Goal: Task Accomplishment & Management: Complete application form

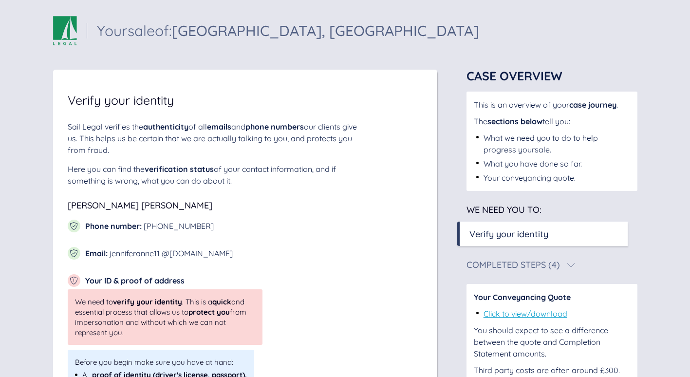
scroll to position [3, 0]
click at [574, 264] on div "Completed Steps (4)" at bounding box center [551, 265] width 171 height 9
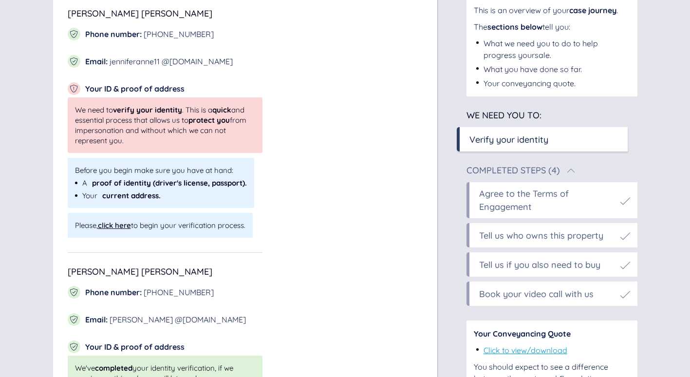
scroll to position [194, 0]
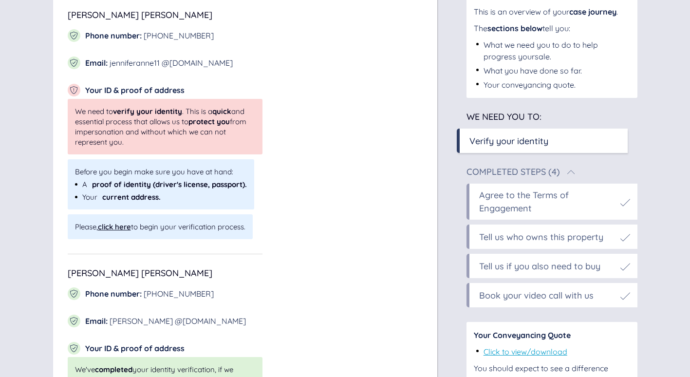
click at [611, 210] on div "Agree to the Terms of Engagement" at bounding box center [547, 201] width 136 height 26
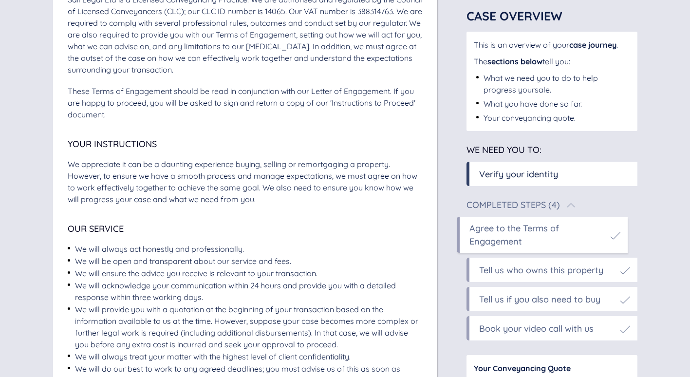
click at [592, 224] on div "Agree to the Terms of Engagement" at bounding box center [537, 234] width 136 height 26
click at [615, 233] on icon at bounding box center [615, 236] width 10 height 10
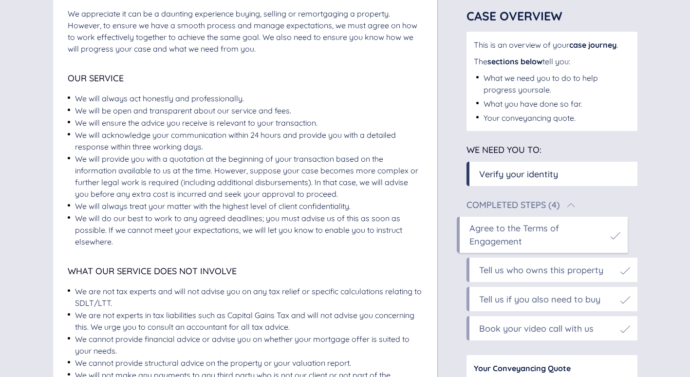
scroll to position [346, 0]
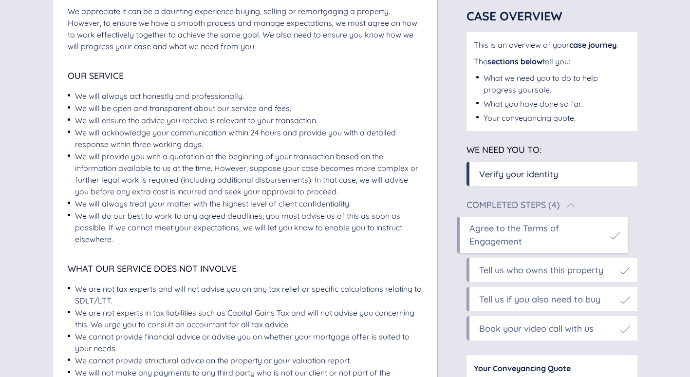
click at [561, 240] on div "Agree to the Terms of Engagement" at bounding box center [537, 234] width 136 height 26
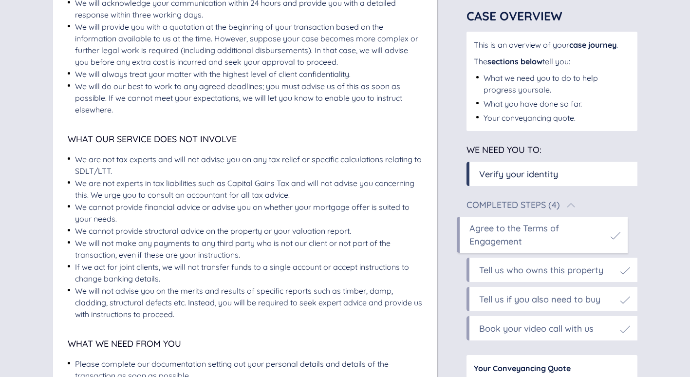
scroll to position [489, 0]
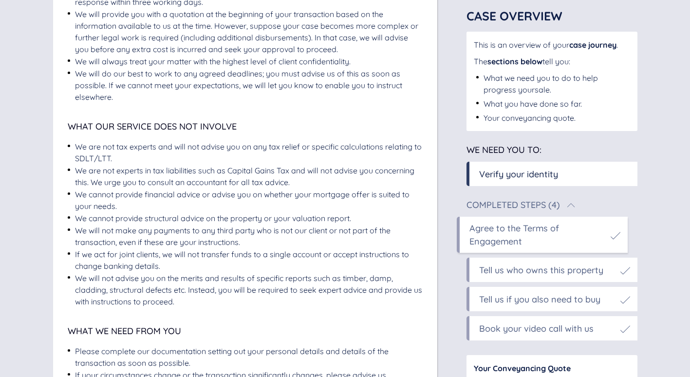
click at [537, 228] on div "Agree to the Terms of Engagement" at bounding box center [537, 234] width 136 height 26
click at [563, 238] on div "Agree to the Terms of Engagement" at bounding box center [537, 234] width 136 height 26
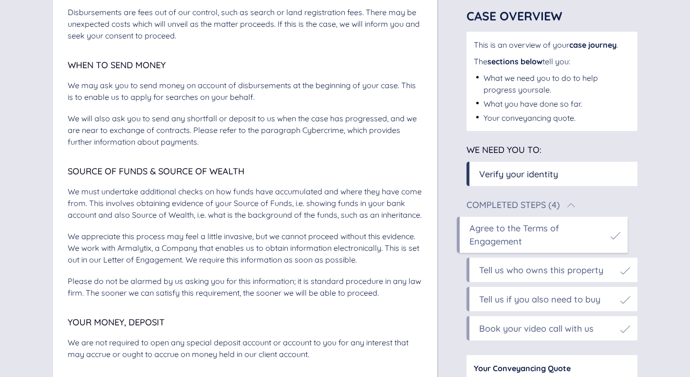
scroll to position [2759, 0]
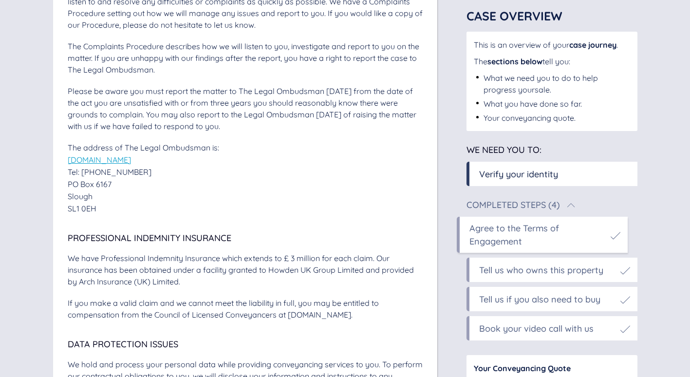
drag, startPoint x: 652, startPoint y: 141, endPoint x: 648, endPoint y: 361, distance: 220.0
click at [495, 325] on div "Book your video call with us" at bounding box center [536, 328] width 114 height 13
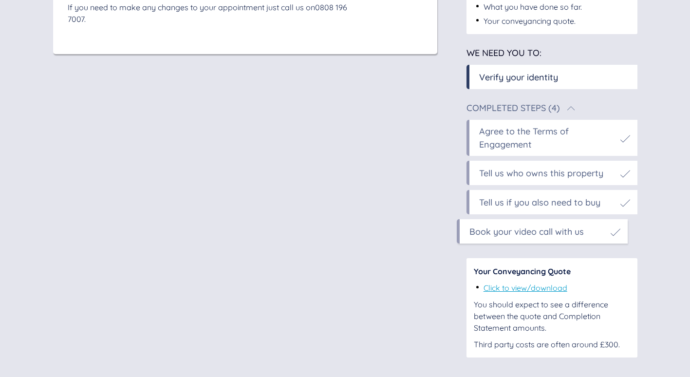
scroll to position [160, 0]
click at [542, 209] on div "Tell us if you also need to buy" at bounding box center [551, 202] width 171 height 24
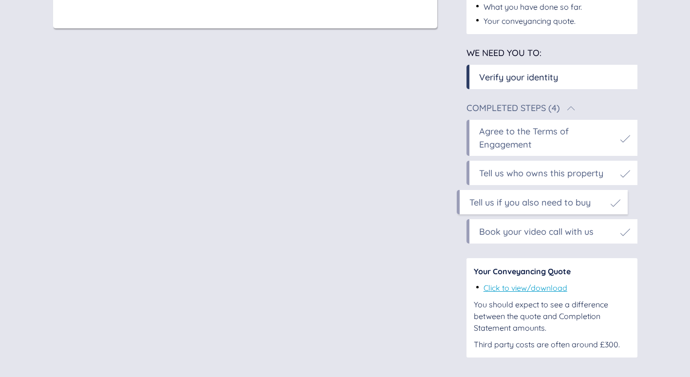
scroll to position [0, 0]
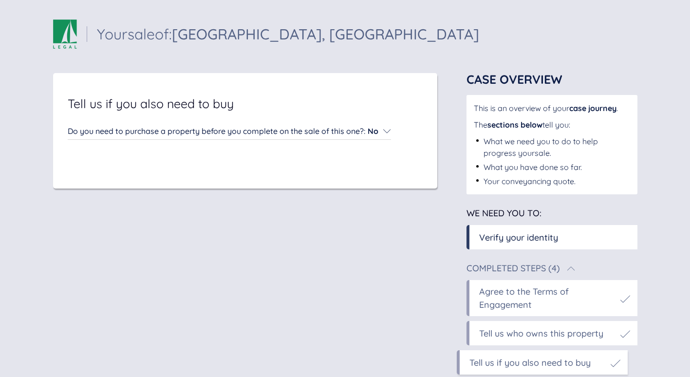
click at [389, 128] on icon at bounding box center [387, 131] width 8 height 8
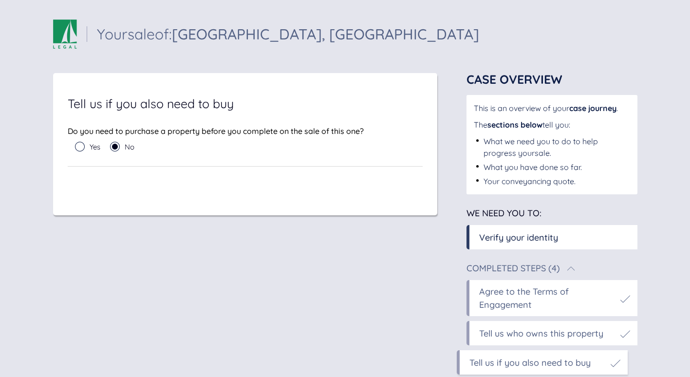
click at [527, 294] on div "Agree to the Terms of Engagement" at bounding box center [547, 298] width 136 height 26
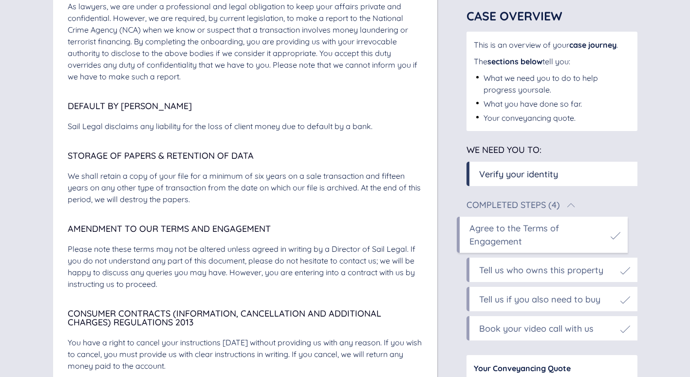
scroll to position [3393, 0]
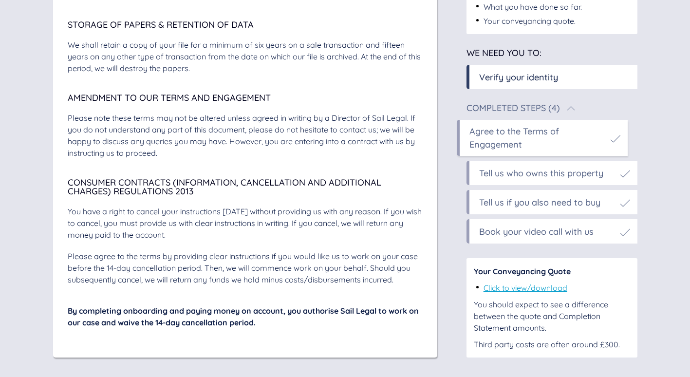
click at [539, 233] on div "Book your video call with us" at bounding box center [536, 231] width 114 height 13
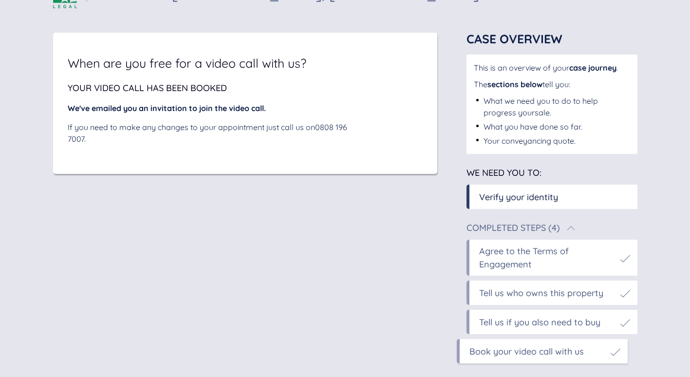
scroll to position [44, 0]
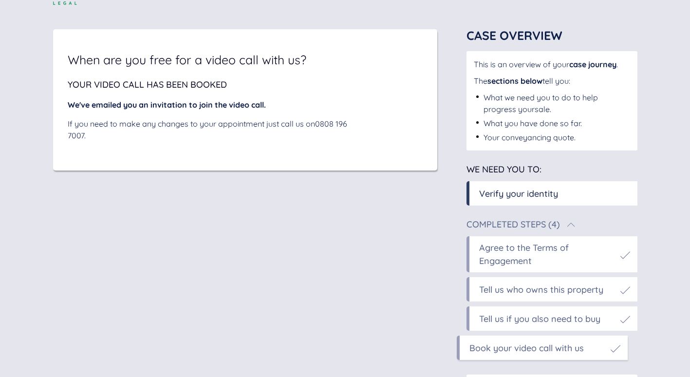
click at [558, 195] on div "Verify your identity" at bounding box center [554, 193] width 151 height 13
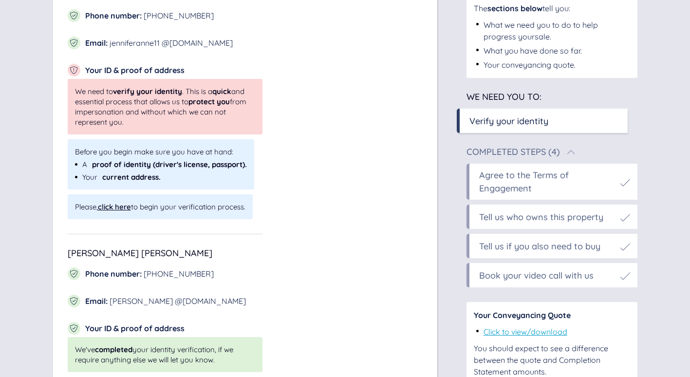
scroll to position [257, 0]
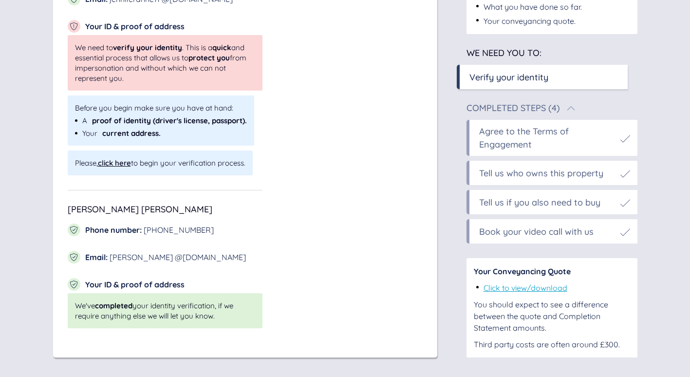
click at [583, 226] on div "Book your video call with us" at bounding box center [536, 231] width 114 height 13
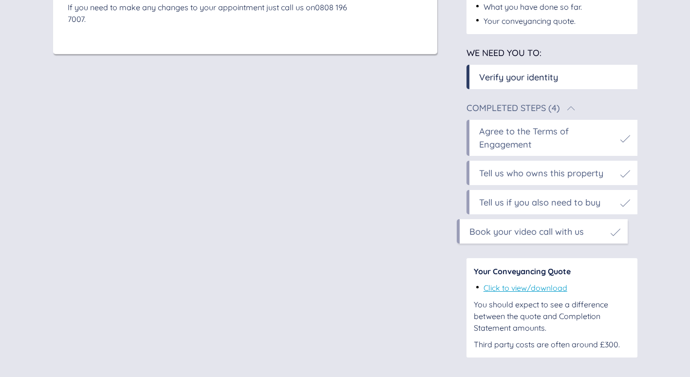
click at [583, 205] on div "Tell us if you also need to buy" at bounding box center [539, 202] width 121 height 13
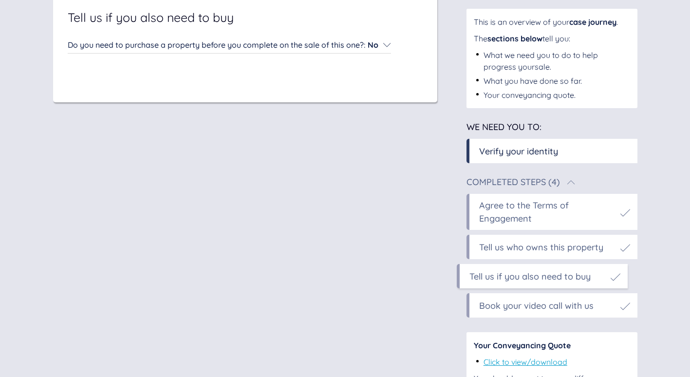
scroll to position [87, 0]
click at [559, 244] on div "Tell us who owns this property" at bounding box center [541, 245] width 124 height 13
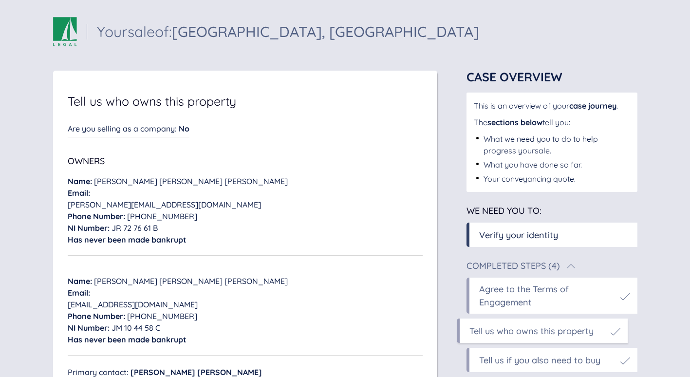
scroll to position [3, 0]
click at [566, 292] on div "Agree to the Terms of Engagement" at bounding box center [547, 295] width 136 height 26
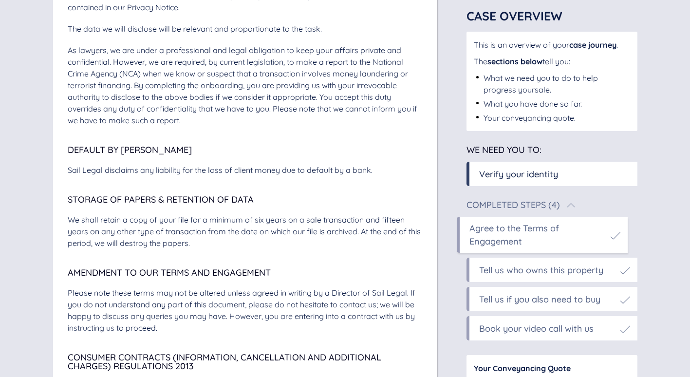
scroll to position [3393, 0]
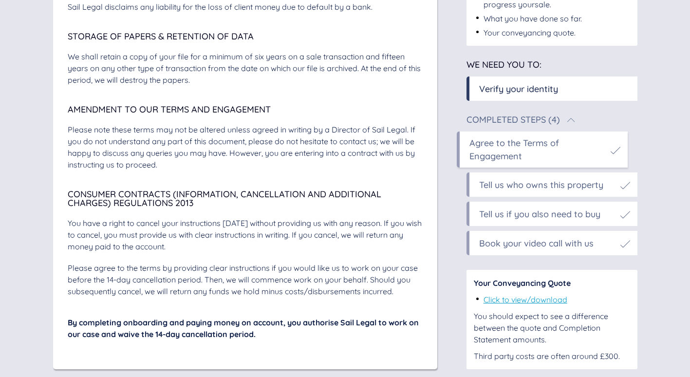
click at [590, 191] on div "Tell us who owns this property" at bounding box center [541, 184] width 124 height 13
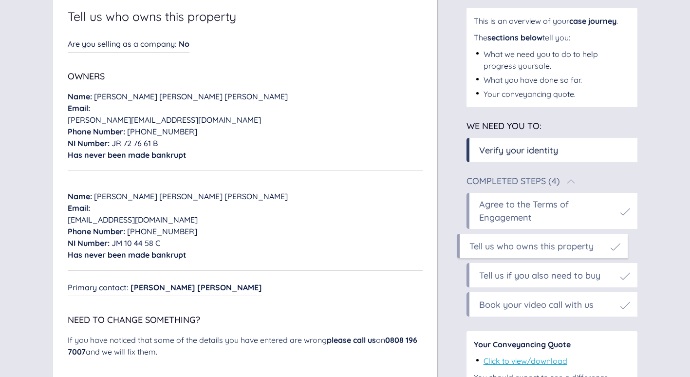
scroll to position [121, 0]
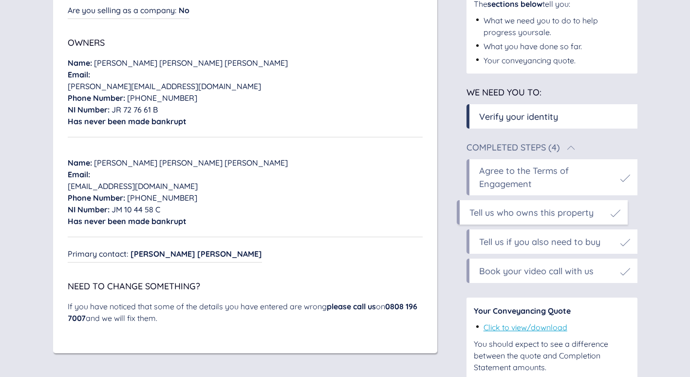
click at [560, 246] on div "Tell us if you also need to buy" at bounding box center [539, 241] width 121 height 13
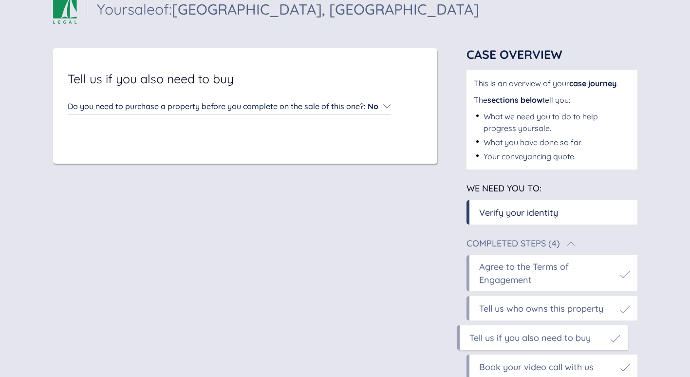
scroll to position [67, 0]
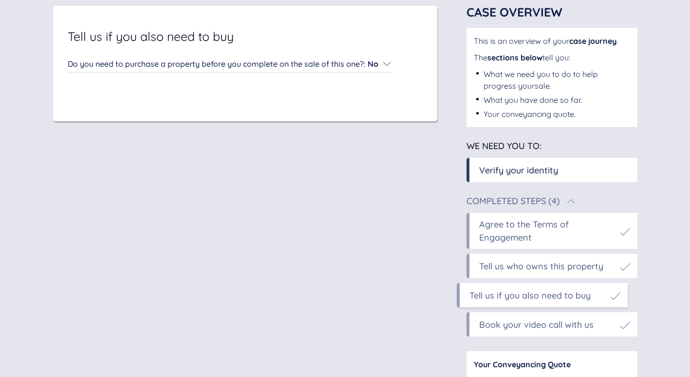
click at [547, 322] on div "Book your video call with us" at bounding box center [536, 324] width 114 height 13
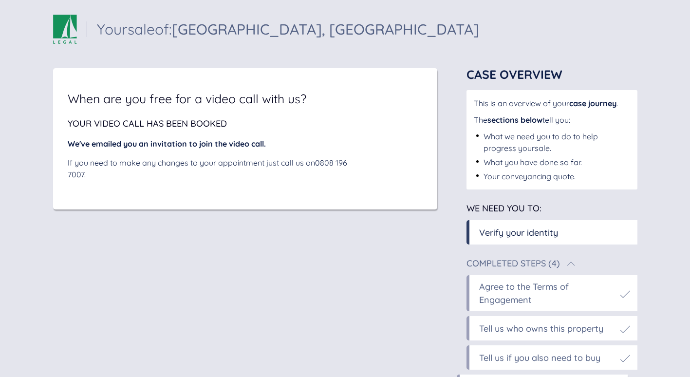
scroll to position [0, 0]
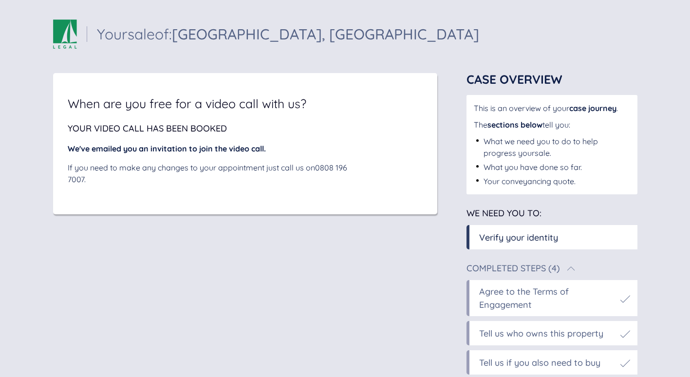
click at [545, 292] on div "Agree to the Terms of Engagement" at bounding box center [547, 298] width 136 height 26
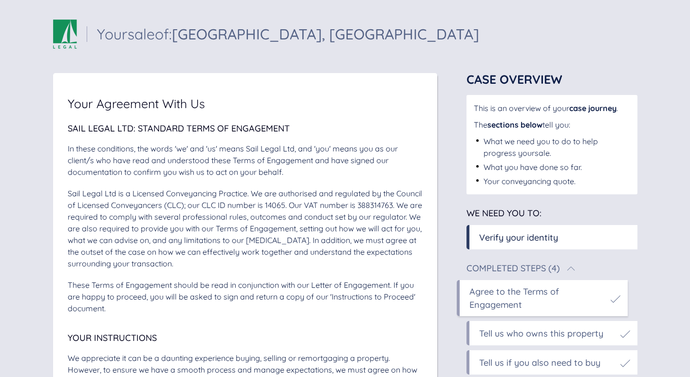
click at [557, 296] on div "Agree to the Terms of Engagement" at bounding box center [537, 298] width 136 height 26
click at [539, 335] on div "Tell us who owns this property" at bounding box center [541, 333] width 124 height 13
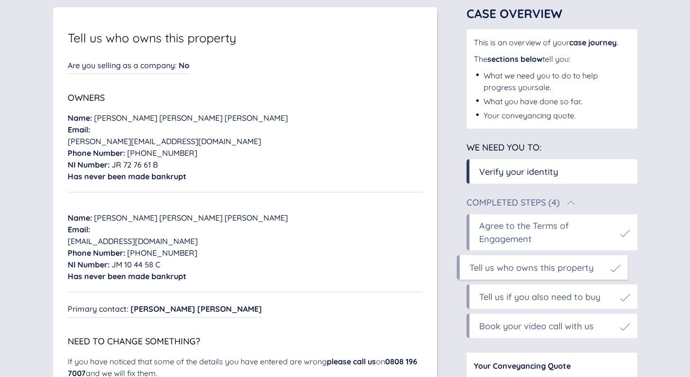
scroll to position [75, 0]
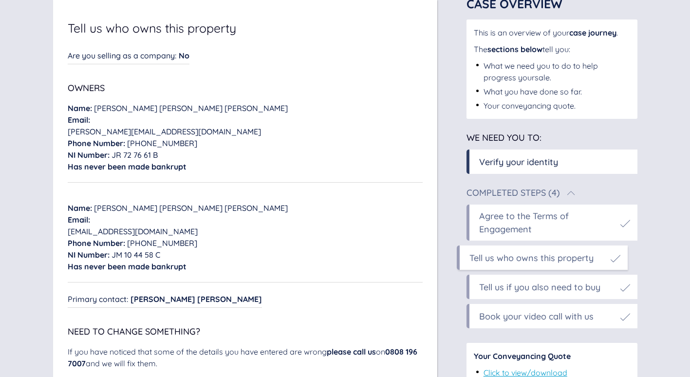
click at [566, 284] on div "Tell us if you also need to buy" at bounding box center [539, 286] width 121 height 13
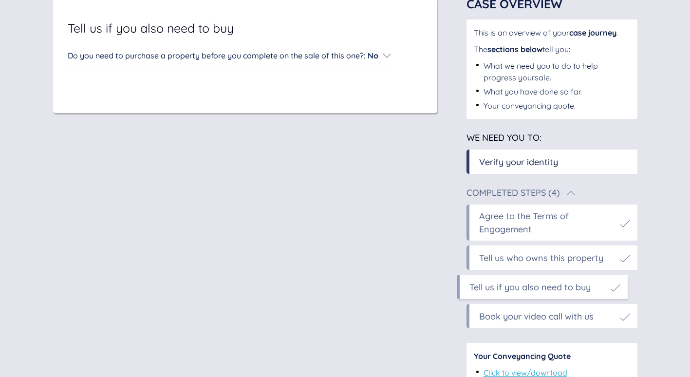
scroll to position [0, 0]
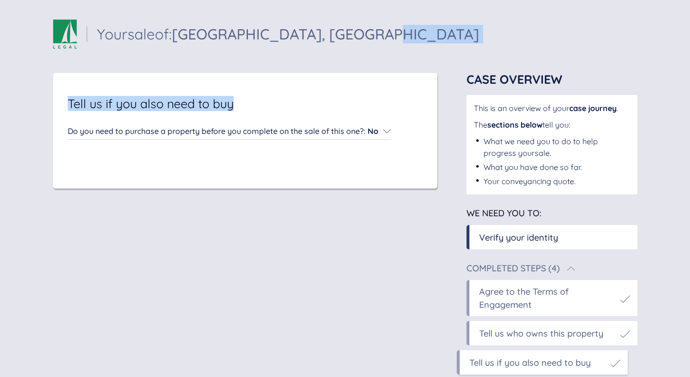
drag, startPoint x: 399, startPoint y: 64, endPoint x: 387, endPoint y: 24, distance: 42.2
click at [387, 24] on div "Your sale of: [GEOGRAPHIC_DATA], [GEOGRAPHIC_DATA] Your sale of: [GEOGRAPHIC_DA…" at bounding box center [345, 268] width 584 height 498
click at [387, 24] on div "Your sale of: [GEOGRAPHIC_DATA], [GEOGRAPHIC_DATA] Your sale of: [GEOGRAPHIC_DA…" at bounding box center [266, 33] width 426 height 29
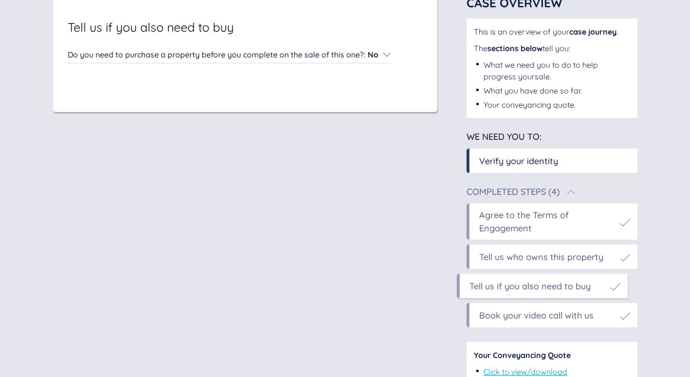
scroll to position [113, 0]
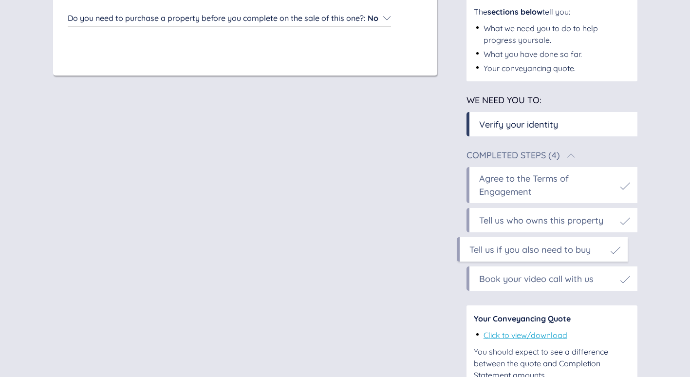
click at [577, 279] on div "Book your video call with us" at bounding box center [536, 278] width 114 height 13
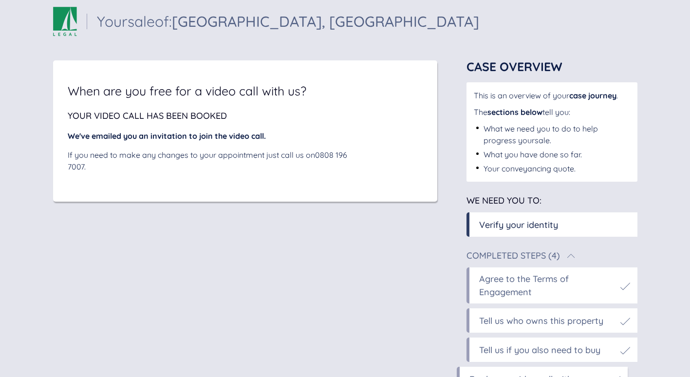
scroll to position [0, 0]
